Goal: Task Accomplishment & Management: Use online tool/utility

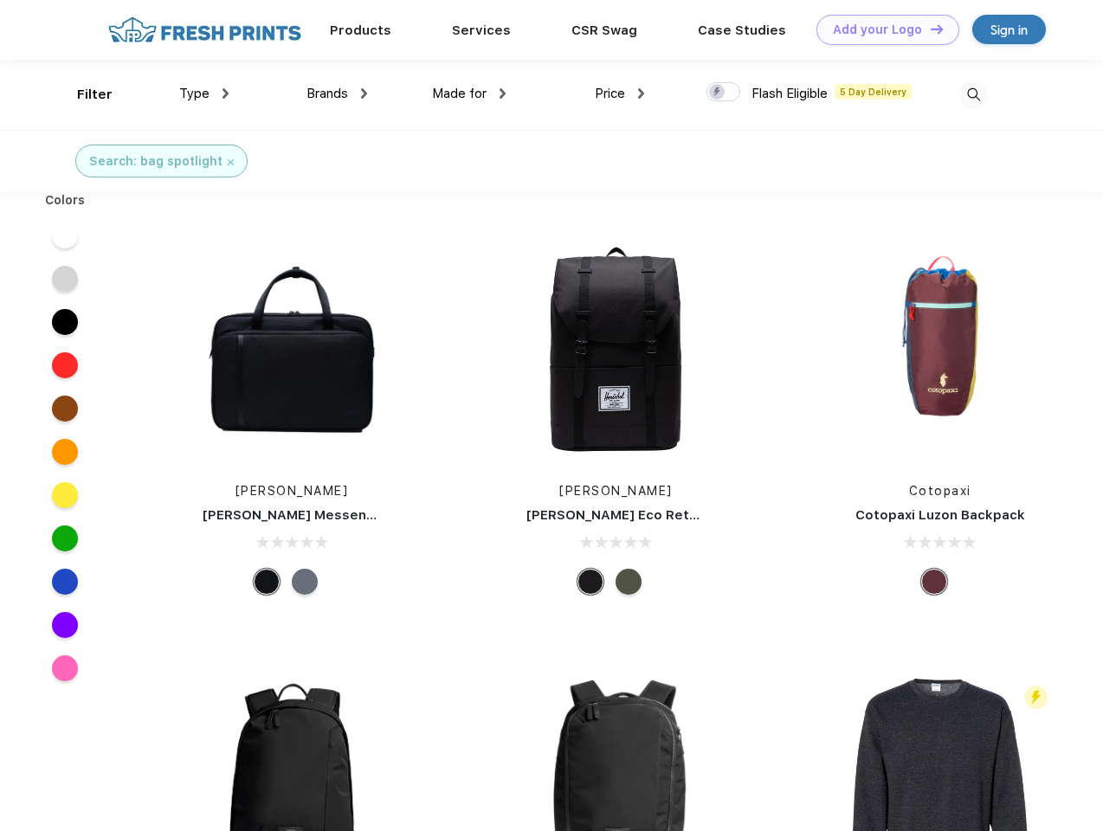
click at [881, 29] on link "Add your Logo Design Tool" at bounding box center [887, 30] width 143 height 30
click at [0, 0] on div "Design Tool" at bounding box center [0, 0] width 0 height 0
click at [929, 29] on link "Add your Logo Design Tool" at bounding box center [887, 30] width 143 height 30
click at [83, 94] on div "Filter" at bounding box center [94, 95] width 35 height 20
click at [204, 94] on span "Type" at bounding box center [194, 94] width 30 height 16
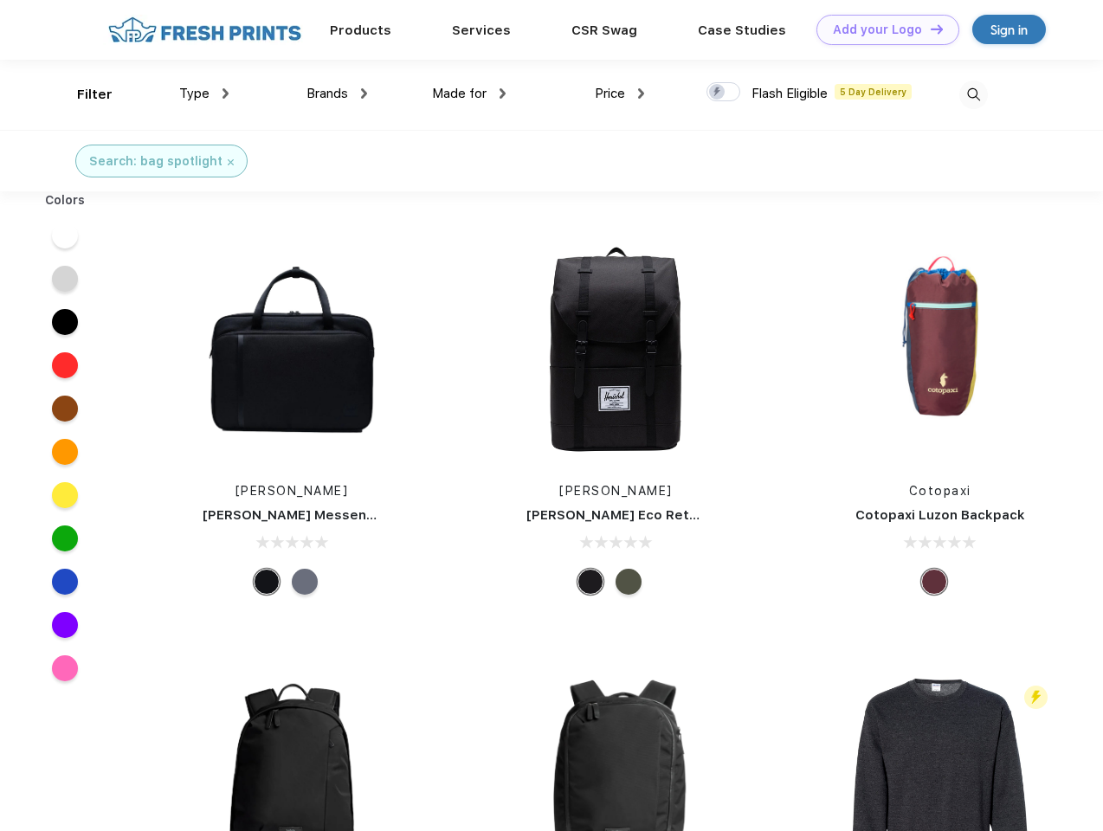
click at [337, 94] on span "Brands" at bounding box center [327, 94] width 42 height 16
click at [469, 94] on span "Made for" at bounding box center [459, 94] width 55 height 16
click at [620, 94] on span "Price" at bounding box center [610, 94] width 30 height 16
click at [724, 93] on div at bounding box center [723, 91] width 34 height 19
click at [718, 93] on input "checkbox" at bounding box center [711, 86] width 11 height 11
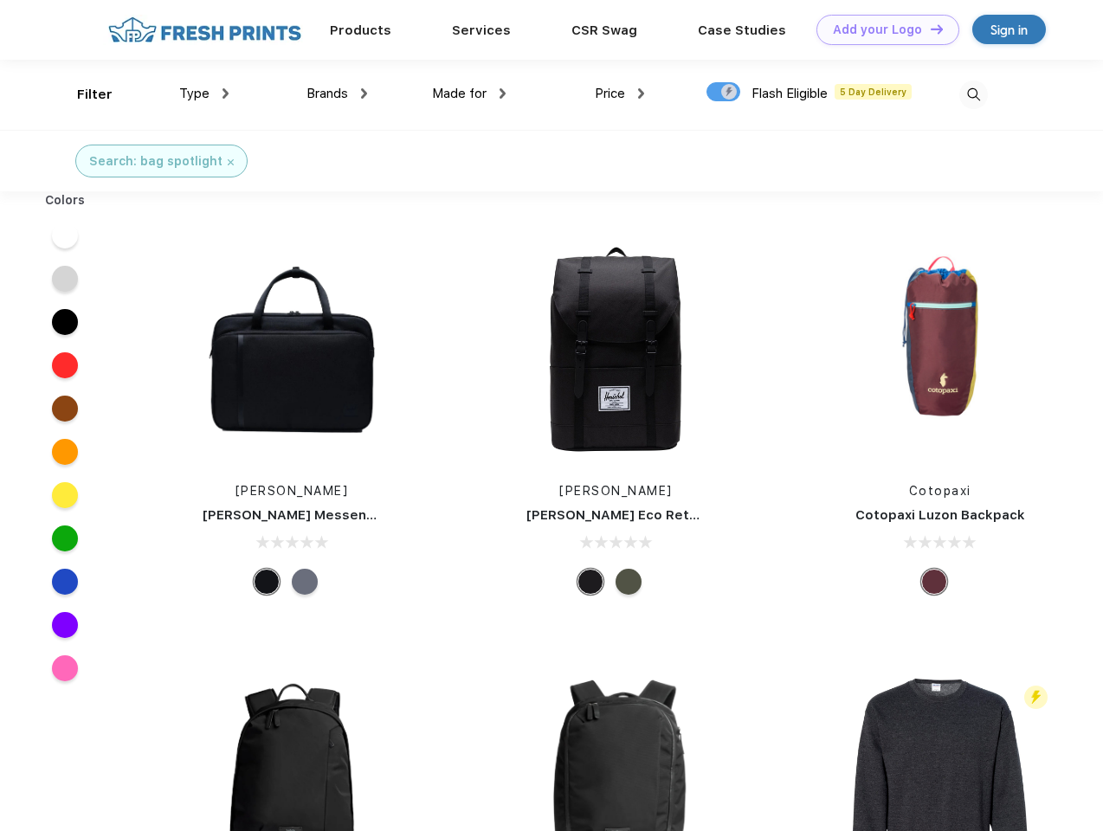
click at [973, 94] on img at bounding box center [973, 95] width 29 height 29
